Goal: Information Seeking & Learning: Learn about a topic

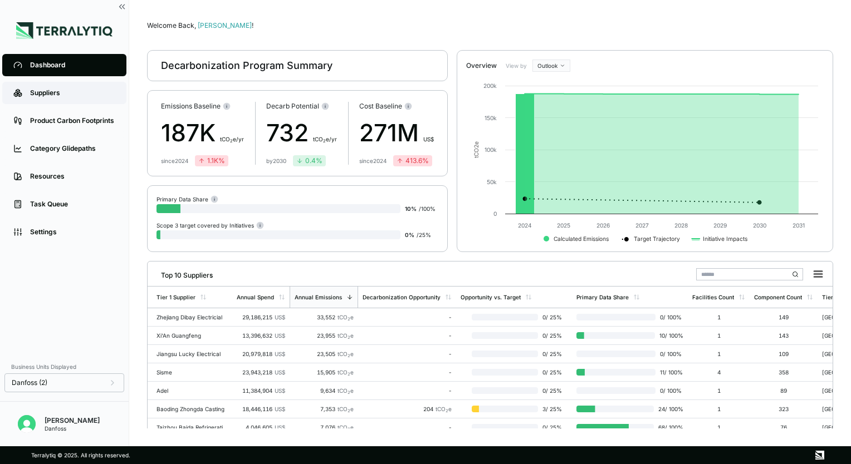
click at [56, 87] on link "Suppliers" at bounding box center [64, 93] width 124 height 22
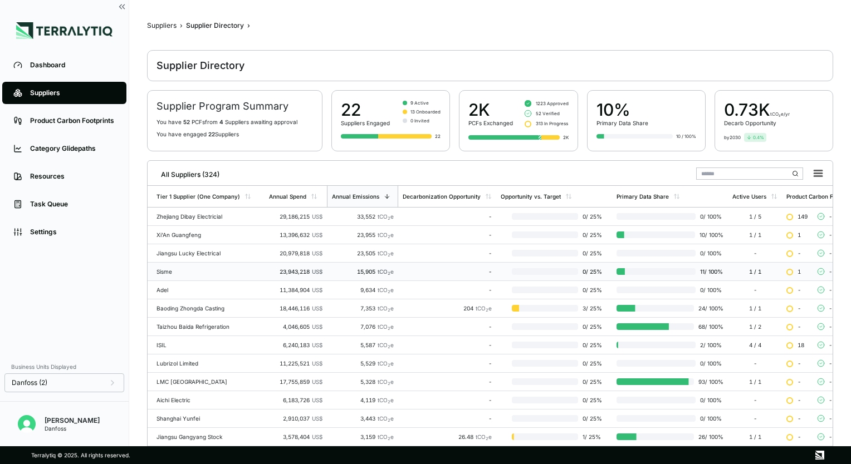
click at [215, 269] on div "Sisme" at bounding box center [208, 271] width 104 height 7
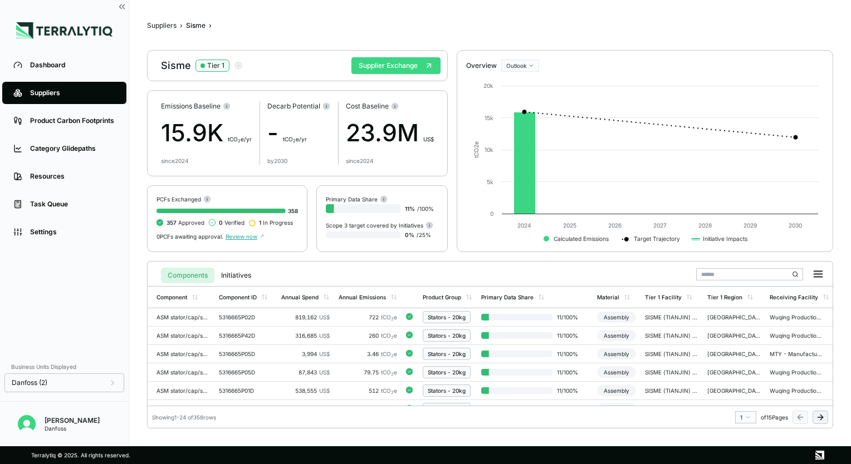
click at [397, 68] on button "Supplier Exchange" at bounding box center [395, 65] width 89 height 17
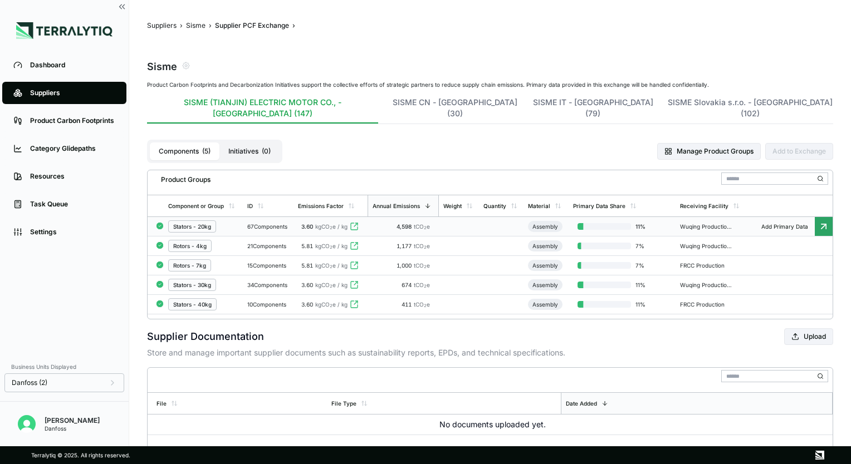
click at [231, 221] on div "Stators - 20kg" at bounding box center [203, 227] width 70 height 12
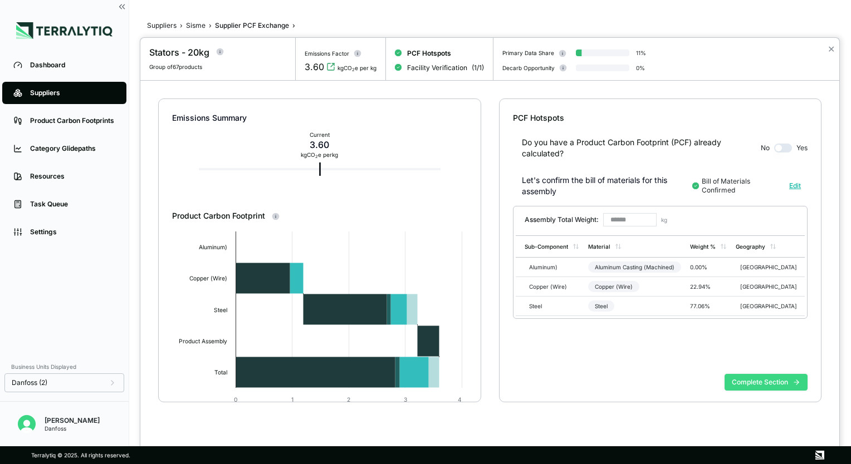
click at [749, 384] on button "Complete Section" at bounding box center [765, 382] width 83 height 17
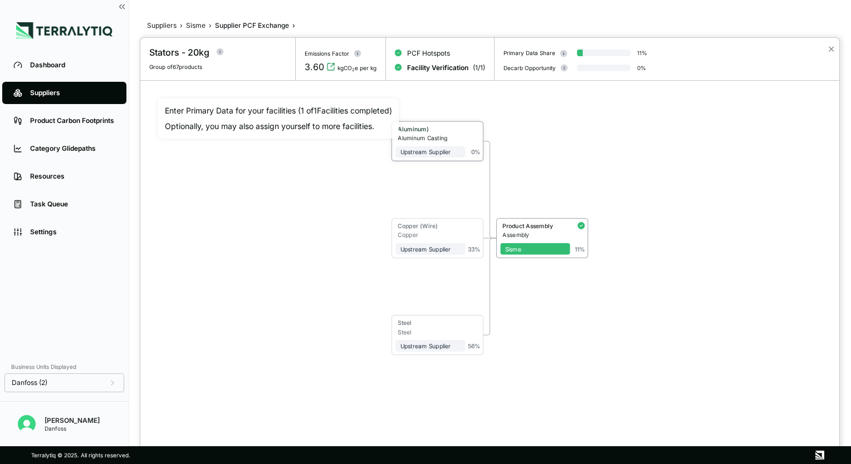
click at [448, 155] on span "Upstream Supplier" at bounding box center [430, 152] width 70 height 12
click at [445, 144] on div "Upstream Supplier" at bounding box center [430, 150] width 70 height 16
click at [422, 252] on span "Upstream Supplier" at bounding box center [430, 249] width 70 height 12
click at [423, 246] on div "Upstream Supplier" at bounding box center [431, 247] width 61 height 7
click at [424, 234] on div "Copper" at bounding box center [432, 234] width 67 height 7
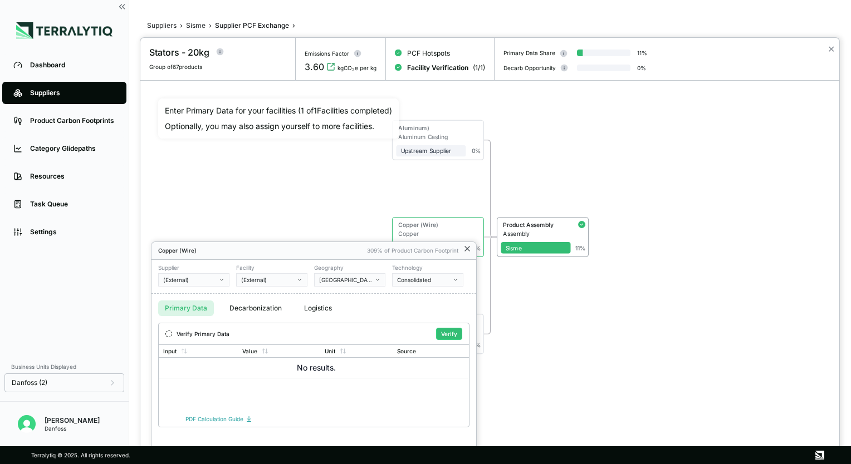
click at [467, 247] on icon at bounding box center [467, 248] width 9 height 9
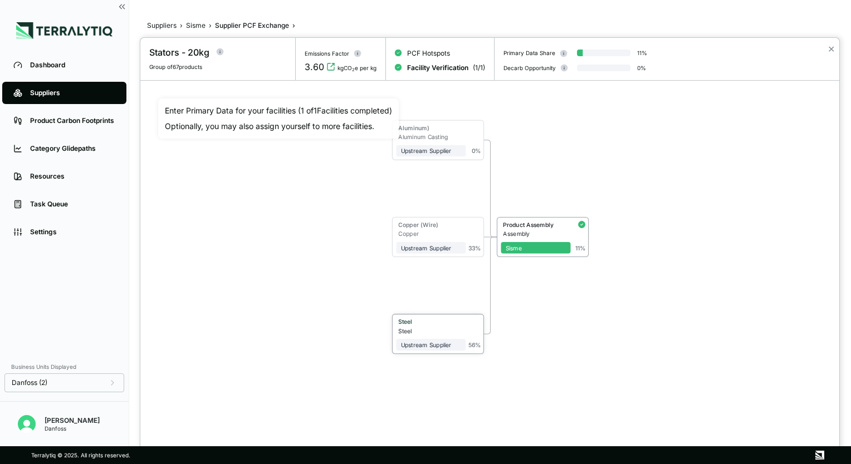
click at [426, 342] on div "Upstream Supplier" at bounding box center [431, 345] width 61 height 7
click at [425, 331] on div "Steel" at bounding box center [432, 330] width 67 height 7
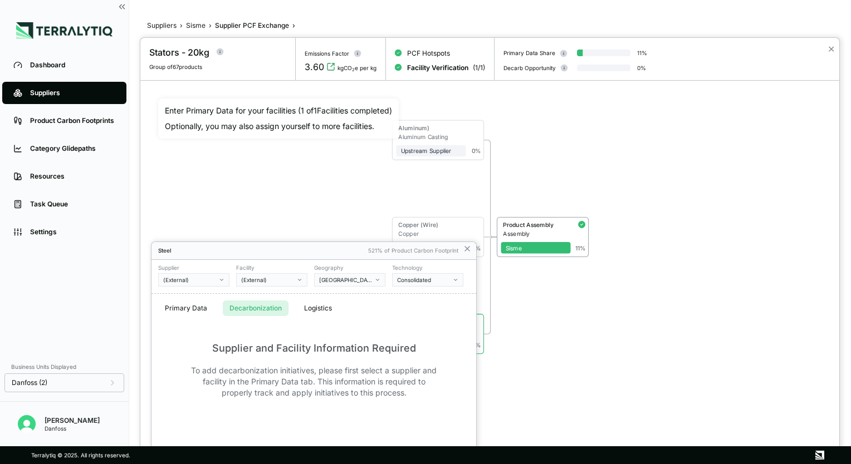
click at [263, 307] on button "Decarbonization" at bounding box center [256, 309] width 66 height 16
click at [321, 308] on button "Logistics" at bounding box center [317, 309] width 41 height 16
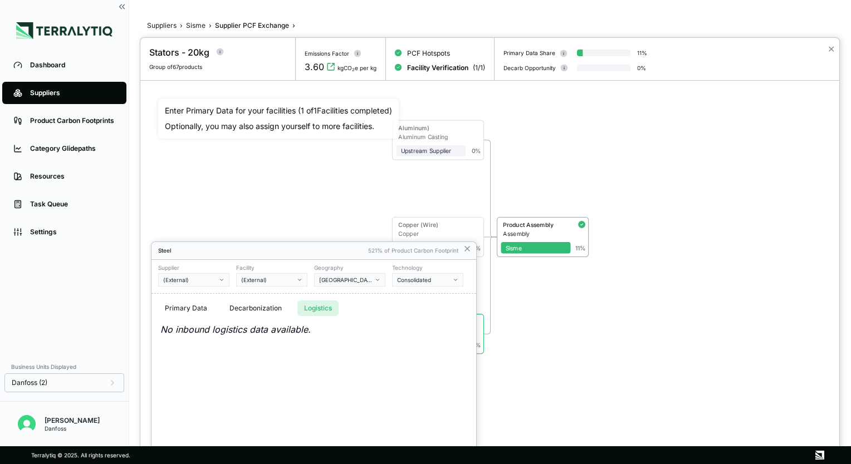
click at [263, 308] on button "Decarbonization" at bounding box center [256, 309] width 66 height 16
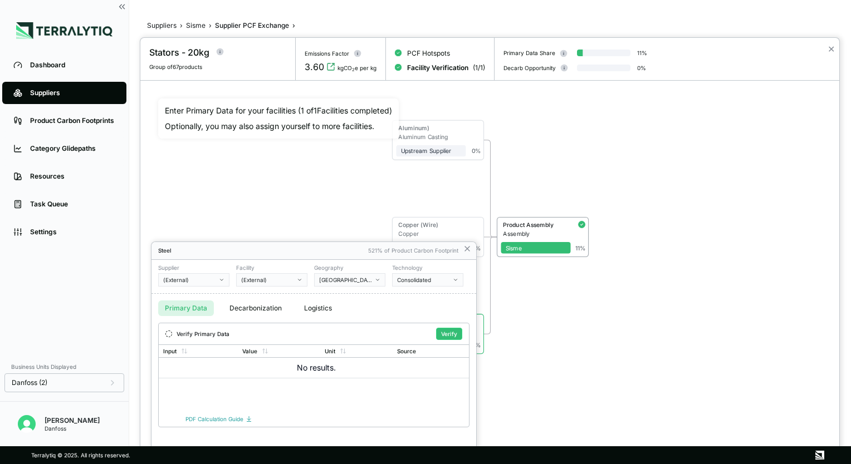
click at [203, 306] on button "Primary Data" at bounding box center [186, 309] width 56 height 16
click at [219, 279] on icon "button" at bounding box center [222, 280] width 6 height 6
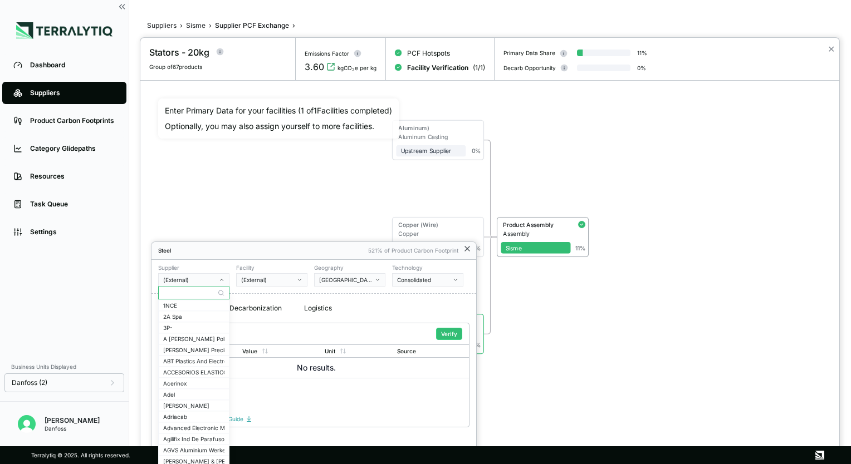
click at [466, 248] on icon at bounding box center [467, 248] width 9 height 9
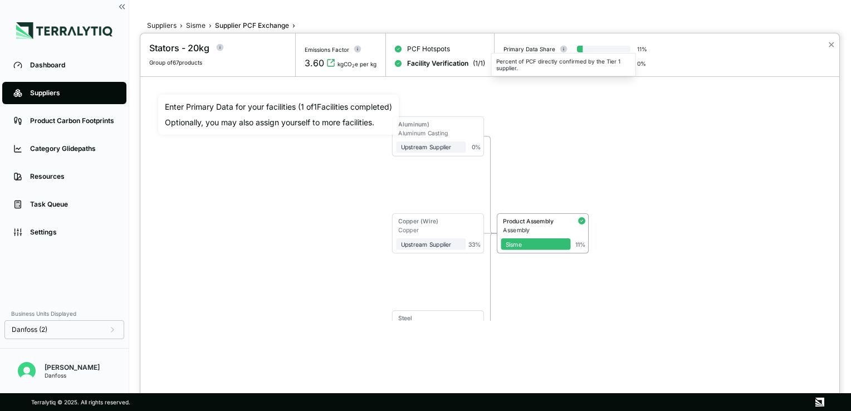
click at [564, 46] on circle at bounding box center [563, 49] width 7 height 7
click at [62, 65] on div at bounding box center [425, 205] width 851 height 411
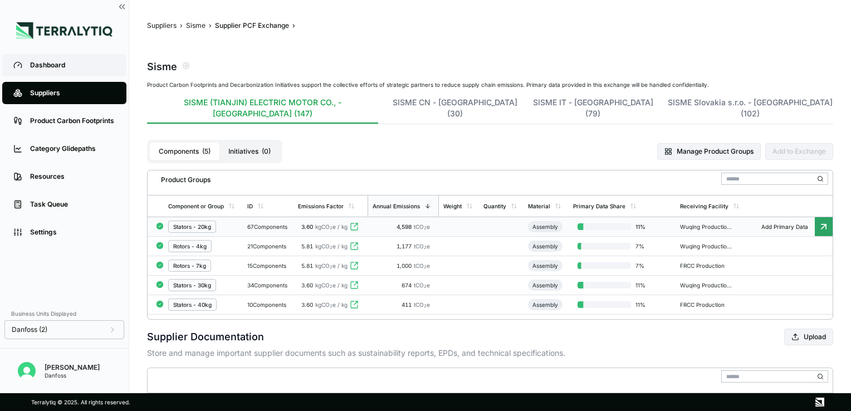
click at [37, 58] on link "Dashboard" at bounding box center [64, 65] width 124 height 22
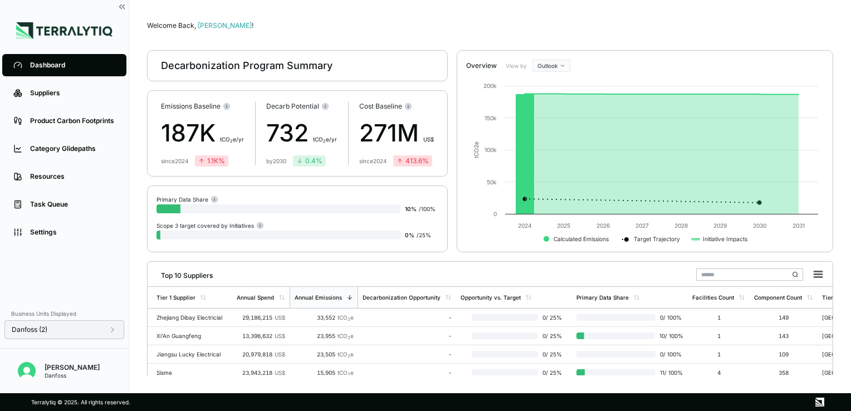
click at [112, 332] on icon at bounding box center [112, 329] width 2 height 4
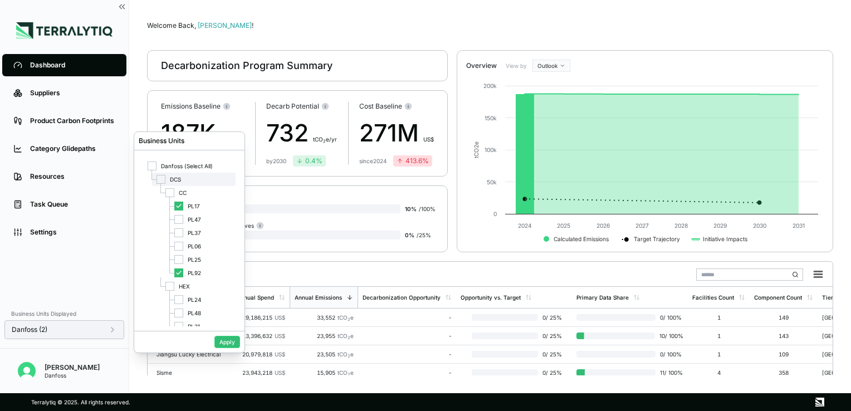
click at [160, 180] on div at bounding box center [160, 179] width 9 height 9
click at [223, 341] on button "Apply" at bounding box center [227, 342] width 26 height 12
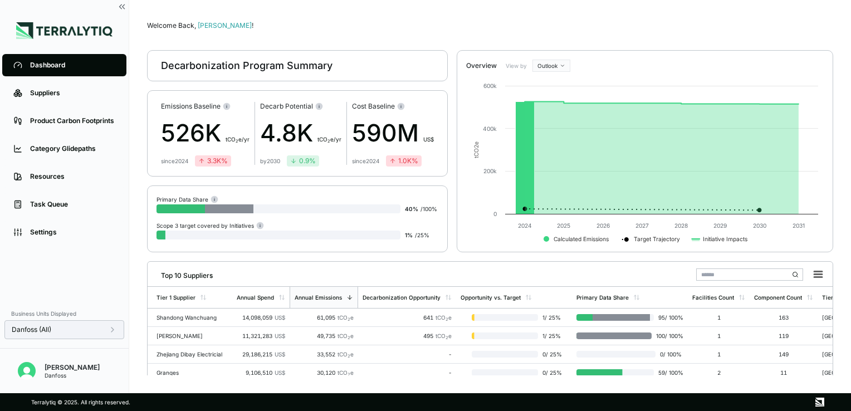
click at [111, 330] on icon at bounding box center [112, 329] width 9 height 9
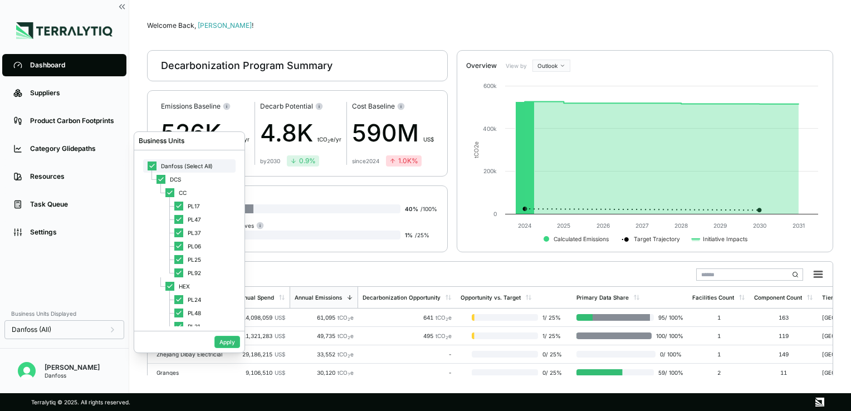
click at [153, 166] on icon at bounding box center [152, 166] width 7 height 7
click at [177, 210] on div at bounding box center [178, 206] width 9 height 9
click at [225, 345] on button "Apply" at bounding box center [227, 342] width 26 height 12
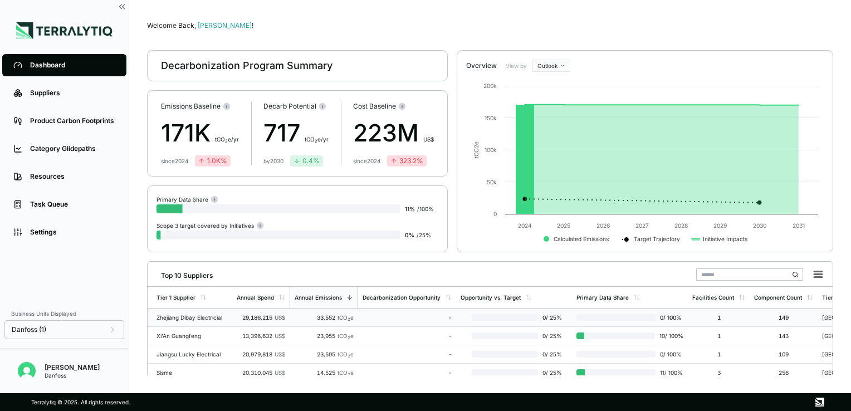
click at [219, 319] on div "Zhejiang Dibay Electricial" at bounding box center [191, 317] width 71 height 7
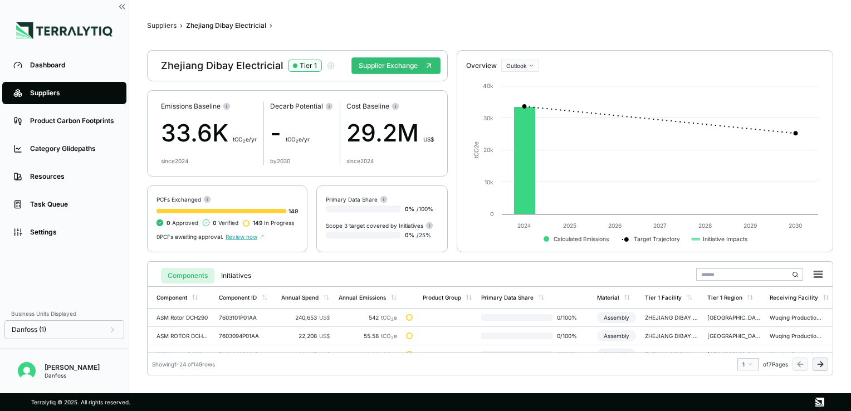
click at [375, 57] on div "Zhejiang Dibay Electricial Tier 1 Supplier Exchange" at bounding box center [297, 65] width 301 height 31
click at [376, 63] on button "Supplier Exchange" at bounding box center [395, 65] width 89 height 17
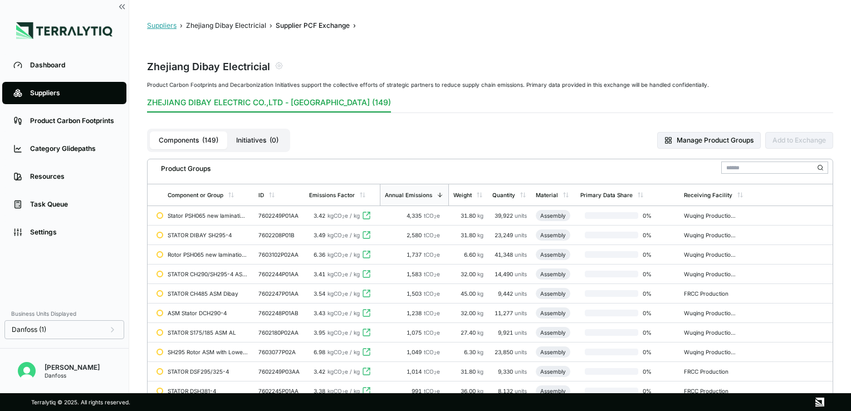
click at [170, 27] on button "Suppliers" at bounding box center [162, 25] width 30 height 9
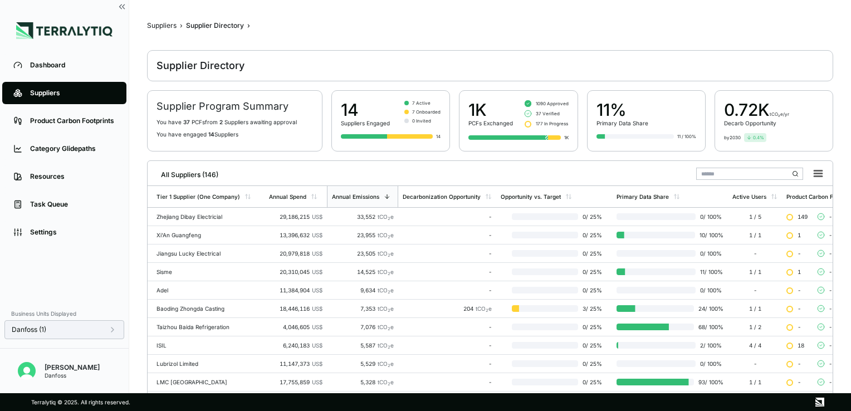
click at [115, 331] on icon at bounding box center [112, 329] width 9 height 9
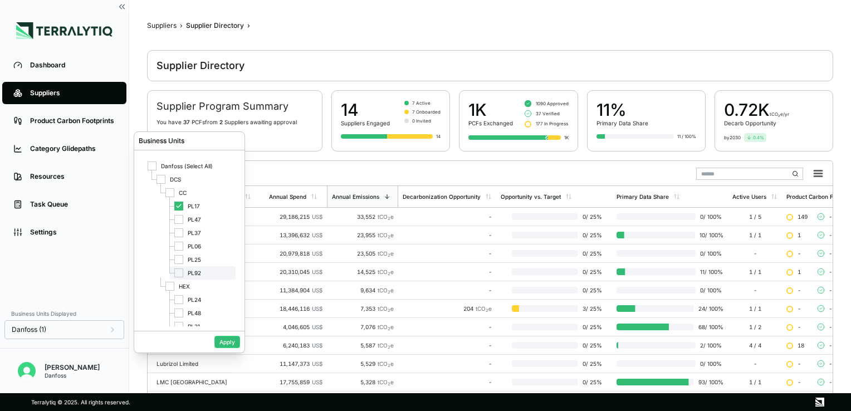
click at [181, 272] on div at bounding box center [178, 272] width 9 height 9
click at [222, 352] on div "Apply" at bounding box center [189, 342] width 110 height 22
click at [223, 344] on button "Apply" at bounding box center [227, 342] width 26 height 12
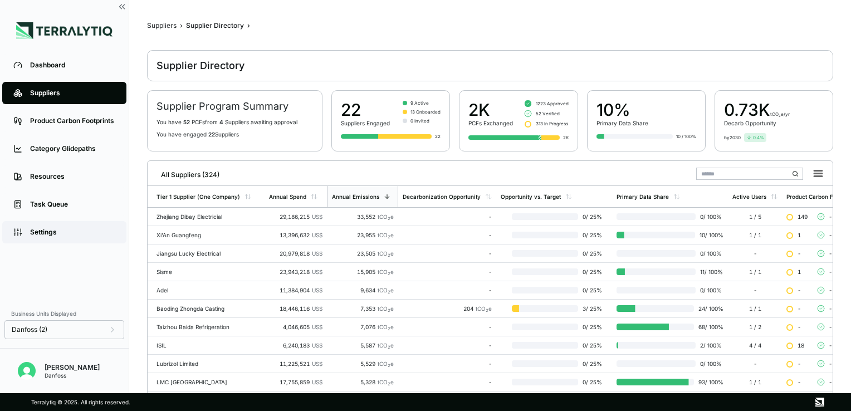
click at [70, 236] on div "Settings" at bounding box center [72, 232] width 85 height 9
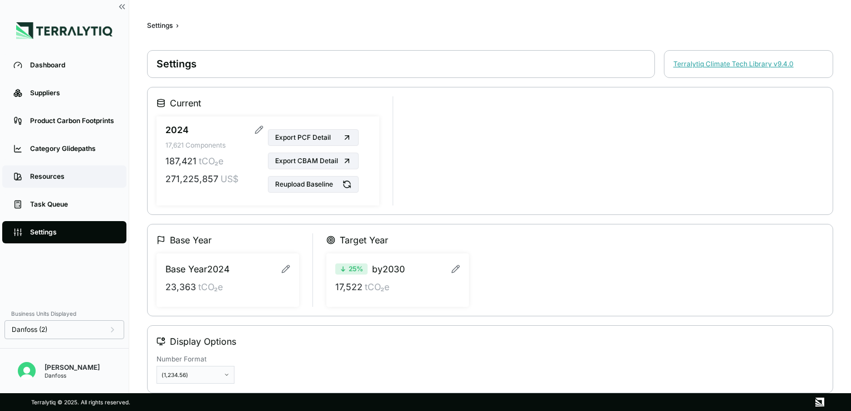
click at [76, 175] on div "Resources" at bounding box center [72, 176] width 85 height 9
